Goal: Task Accomplishment & Management: Use online tool/utility

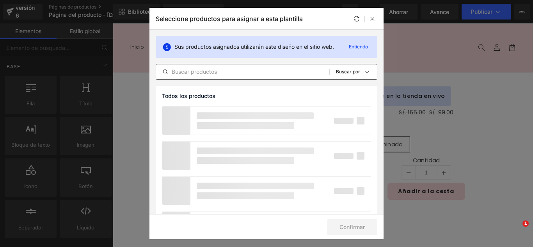
click at [236, 75] on input "text" at bounding box center [242, 71] width 173 height 9
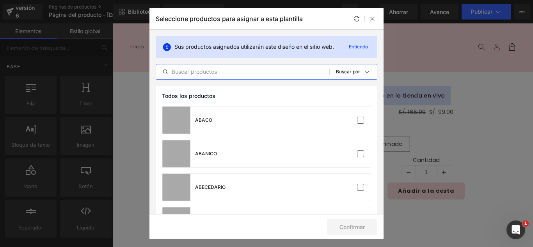
click at [256, 72] on input "text" at bounding box center [242, 71] width 173 height 9
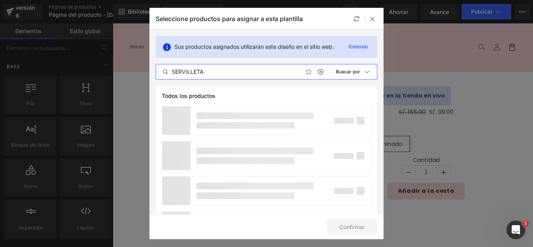
type input "SERVILLET"
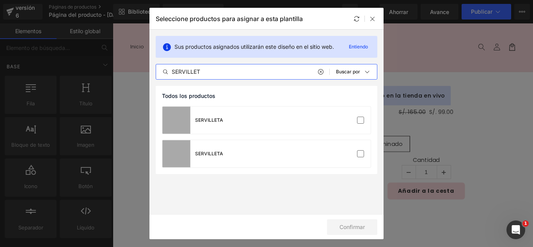
click at [376, 20] on div at bounding box center [372, 18] width 9 height 9
click at [375, 21] on div "Biblioteca Asignar productos Vista previa del producto No product match your se…" at bounding box center [323, 11] width 420 height 23
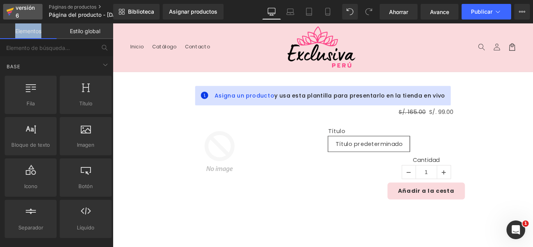
click at [31, 8] on font "versión 6" at bounding box center [25, 11] width 19 height 14
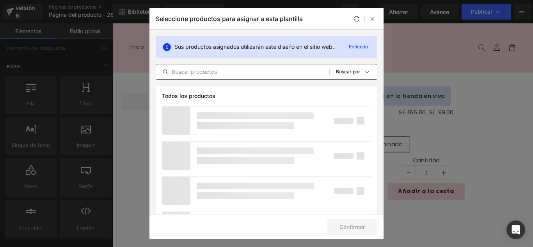
click at [231, 70] on input "text" at bounding box center [242, 71] width 173 height 9
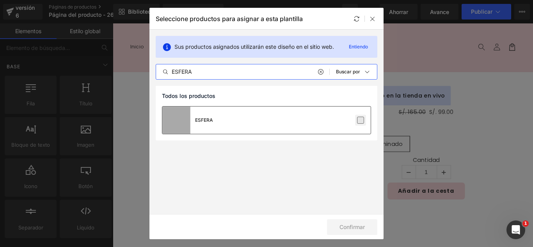
type input "ESFERA"
click at [363, 118] on label at bounding box center [360, 120] width 7 height 7
click at [361, 120] on input "checkbox" at bounding box center [361, 120] width 0 height 0
click at [363, 118] on label at bounding box center [360, 120] width 7 height 7
click at [361, 120] on input "checkbox" at bounding box center [361, 120] width 0 height 0
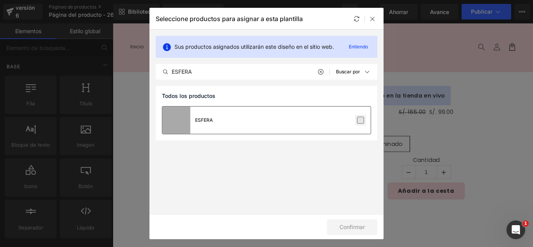
click at [359, 121] on label at bounding box center [360, 120] width 7 height 7
click at [361, 120] on input "checkbox" at bounding box center [361, 120] width 0 height 0
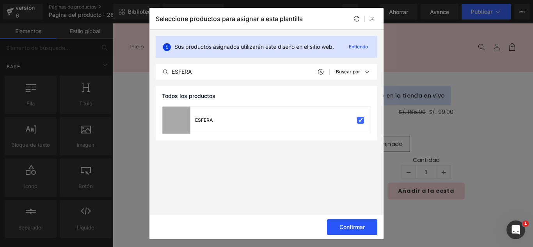
click at [362, 224] on font "Confirmar" at bounding box center [352, 227] width 25 height 7
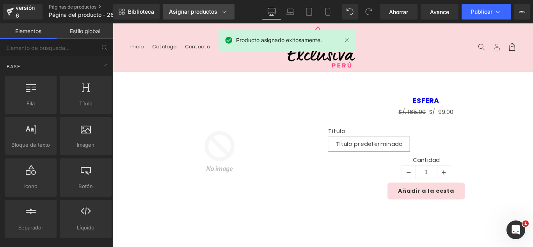
click at [224, 8] on icon at bounding box center [225, 12] width 8 height 8
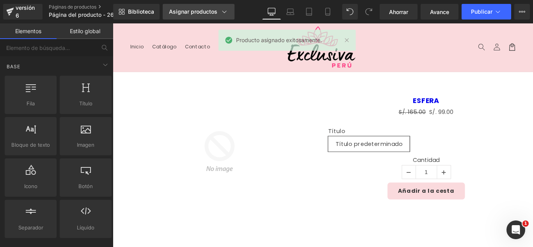
click at [223, 10] on icon at bounding box center [225, 12] width 8 height 8
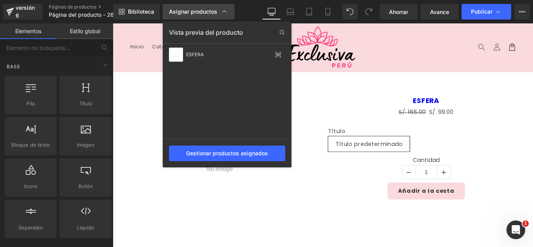
click at [223, 10] on icon at bounding box center [225, 12] width 8 height 8
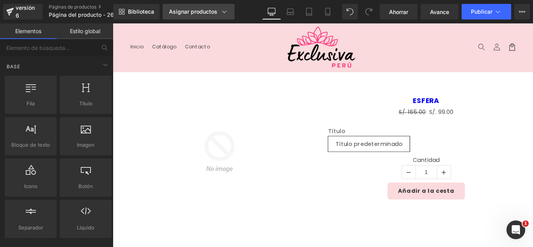
click at [222, 11] on icon at bounding box center [224, 12] width 4 height 2
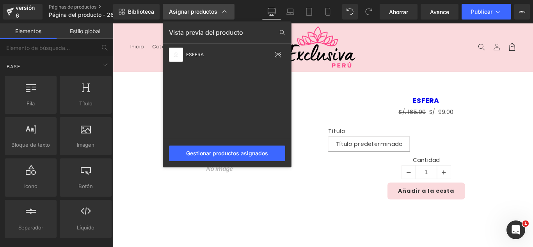
click at [222, 11] on icon at bounding box center [225, 12] width 8 height 8
click at [222, 11] on icon at bounding box center [224, 12] width 4 height 2
click at [139, 12] on font "Biblioteca" at bounding box center [141, 11] width 26 height 7
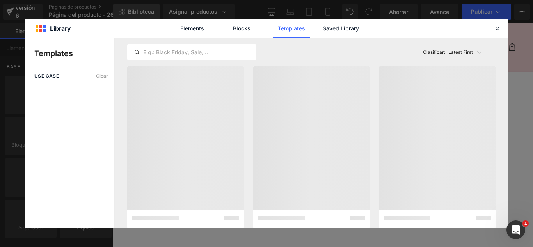
click at [139, 12] on font "Biblioteca" at bounding box center [141, 11] width 26 height 7
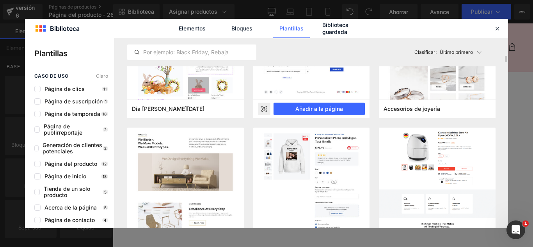
scroll to position [2771, 0]
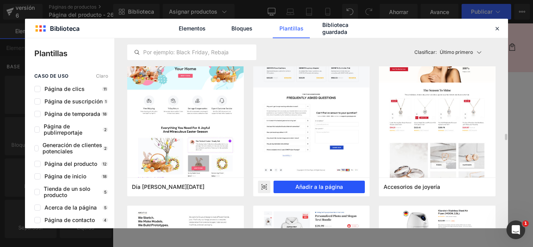
click at [324, 188] on font "Añadir a la página" at bounding box center [319, 186] width 48 height 7
click at [350, 208] on div "ESFERA (P) Título S/. 165.00 S/. 99.00 (P) Precio Título Título predeterminado …" at bounding box center [465, 161] width 232 height 120
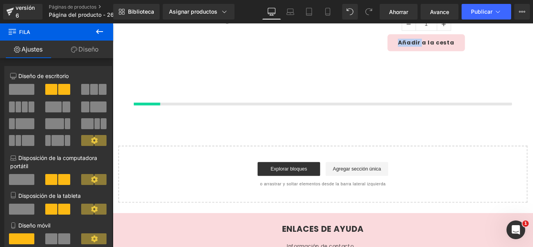
scroll to position [185, 0]
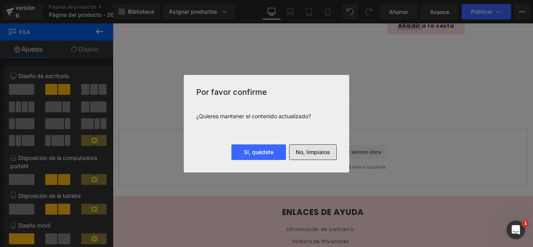
click at [318, 156] on button "No, límpialos" at bounding box center [313, 152] width 48 height 16
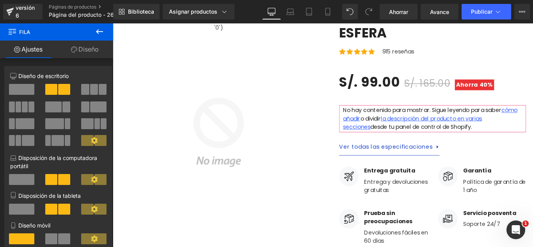
scroll to position [0, 0]
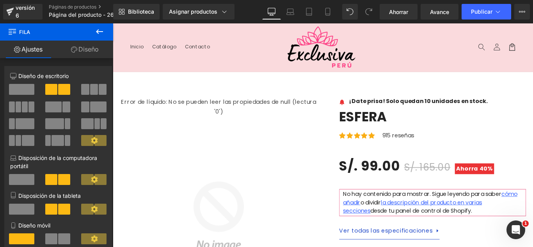
click at [113, 23] on div at bounding box center [113, 23] width 0 height 0
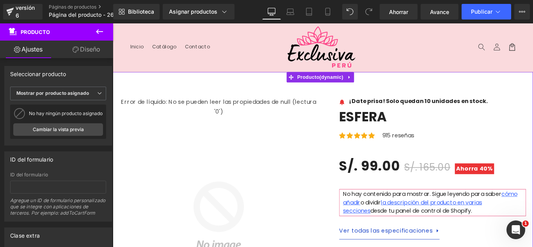
click at [376, 85] on icon at bounding box center [378, 84] width 5 height 6
click at [382, 83] on icon at bounding box center [383, 83] width 5 height 5
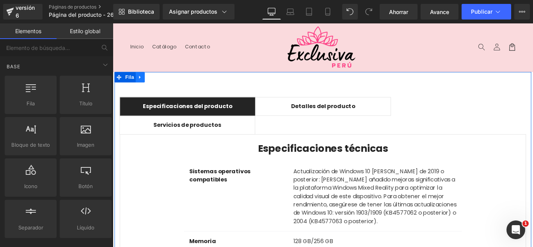
click at [142, 86] on icon at bounding box center [143, 84] width 5 height 6
click at [162, 85] on icon at bounding box center [163, 83] width 5 height 5
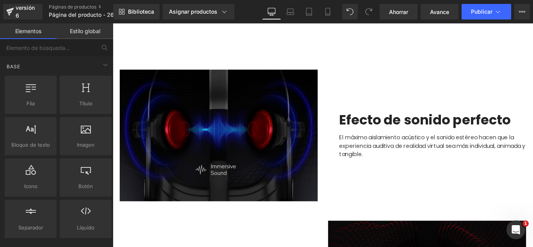
scroll to position [273, 0]
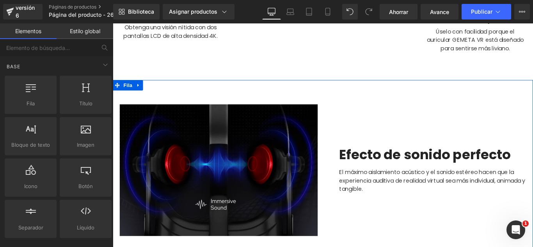
click at [139, 91] on icon at bounding box center [141, 93] width 5 height 6
click at [160, 94] on icon at bounding box center [161, 92] width 5 height 5
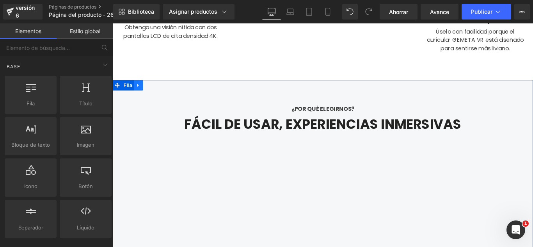
click at [141, 93] on icon at bounding box center [141, 93] width 5 height 6
click at [159, 92] on icon at bounding box center [161, 92] width 5 height 5
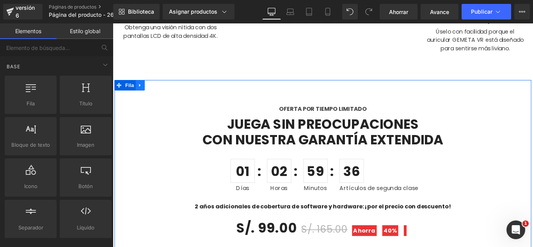
click at [141, 94] on icon at bounding box center [143, 93] width 5 height 6
click at [161, 95] on link at bounding box center [164, 93] width 10 height 12
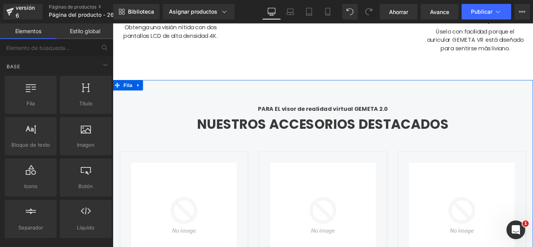
click at [140, 93] on icon at bounding box center [141, 93] width 5 height 6
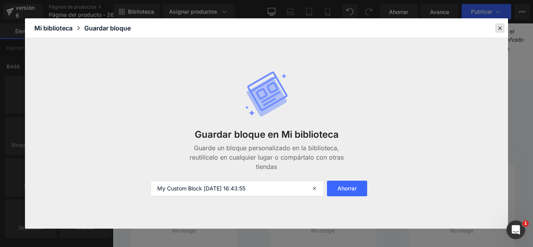
click at [499, 28] on icon at bounding box center [499, 28] width 7 height 7
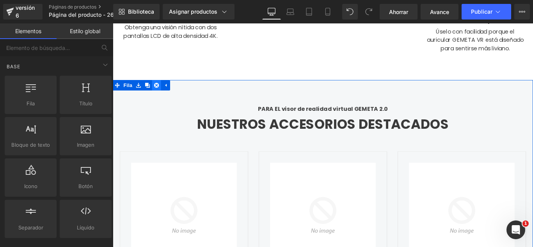
click at [159, 92] on icon at bounding box center [161, 92] width 5 height 5
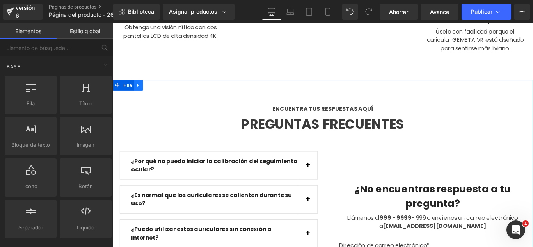
click at [138, 87] on link at bounding box center [142, 93] width 10 height 12
click at [160, 90] on icon at bounding box center [161, 92] width 5 height 5
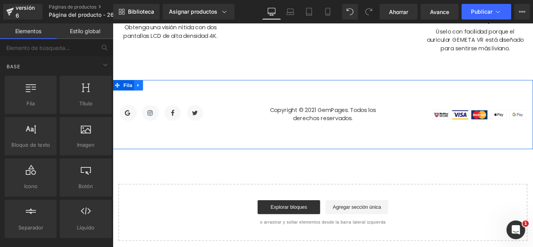
click at [137, 95] on link at bounding box center [142, 93] width 10 height 12
click at [159, 92] on icon at bounding box center [161, 92] width 5 height 5
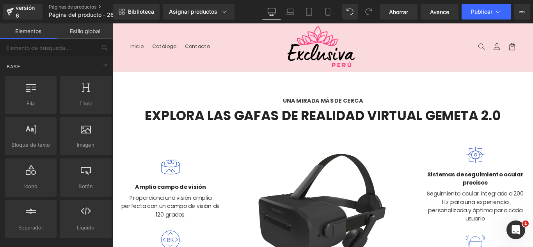
scroll to position [0, 0]
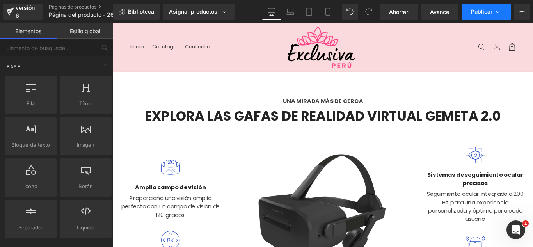
click at [502, 11] on button "Publicar" at bounding box center [487, 12] width 50 height 16
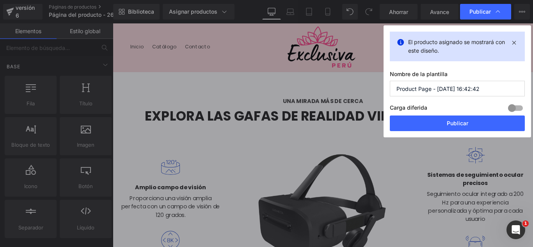
click at [471, 91] on input "Product Page - [DATE] 16:42:42" at bounding box center [457, 89] width 135 height 16
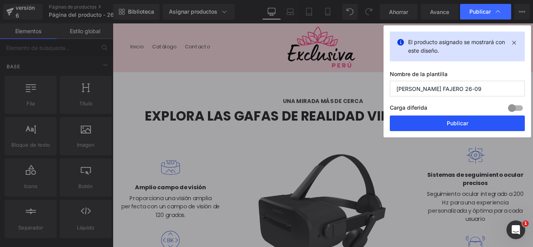
type input "[PERSON_NAME] FAJERO 26-09"
click at [462, 121] on font "Publicar" at bounding box center [457, 123] width 21 height 7
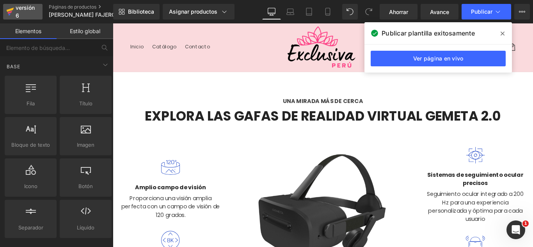
click at [27, 16] on div "versión 6" at bounding box center [26, 12] width 24 height 18
